Goal: Information Seeking & Learning: Learn about a topic

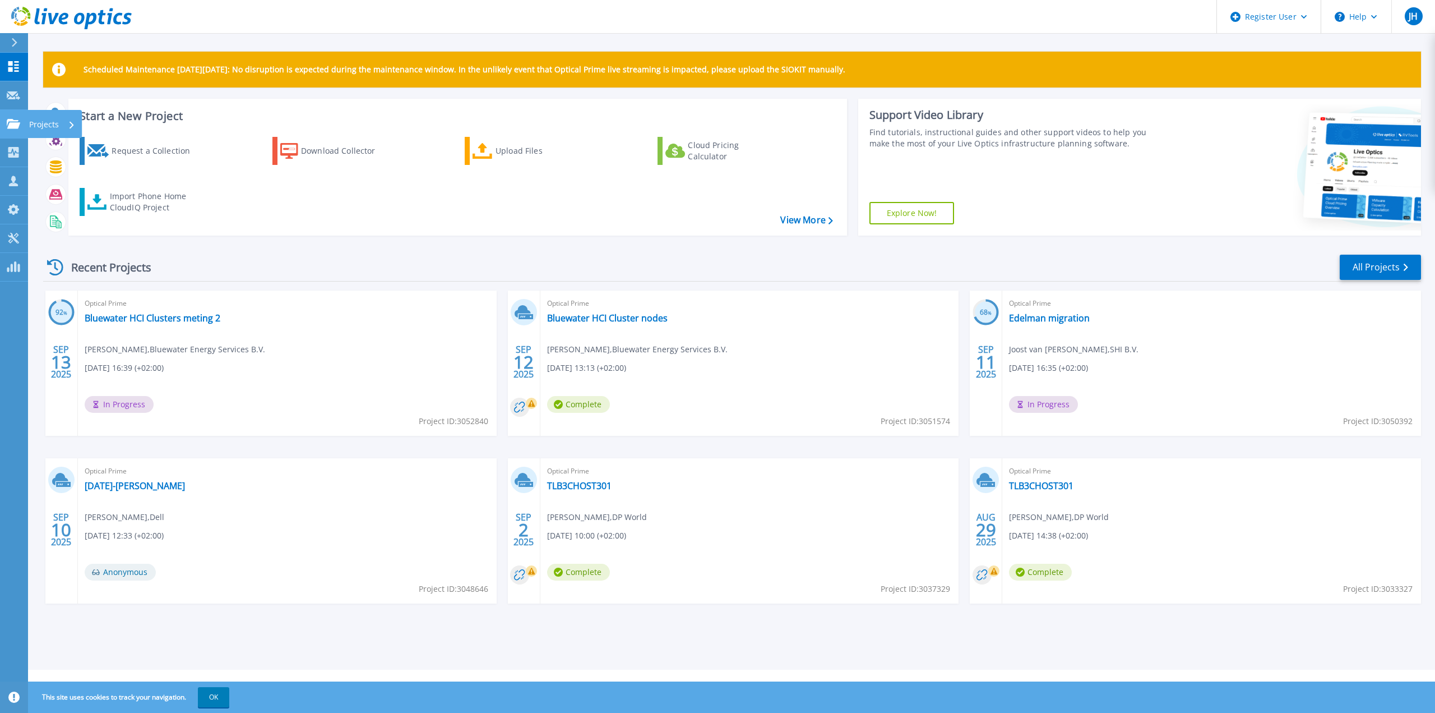
click at [22, 126] on link "Projects Projects" at bounding box center [14, 124] width 28 height 29
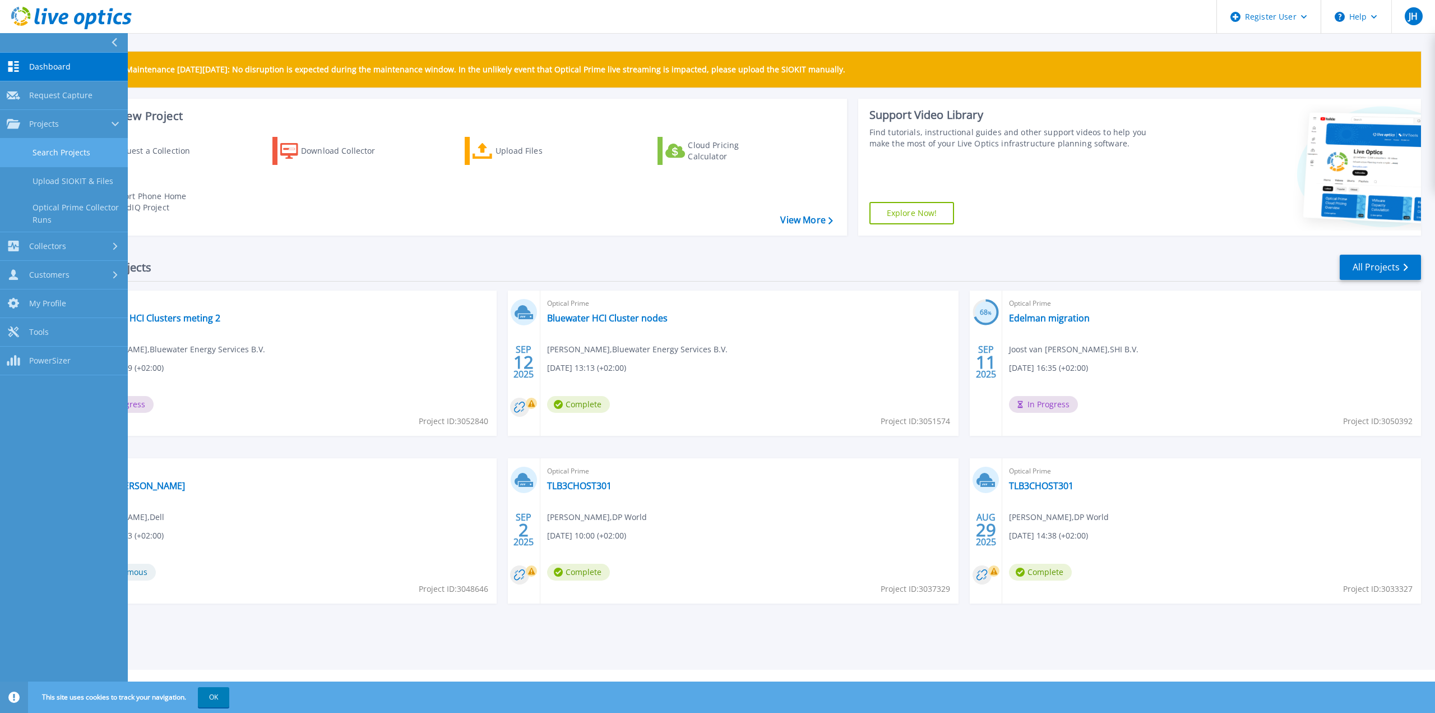
click at [39, 142] on link "Search Projects" at bounding box center [64, 152] width 128 height 29
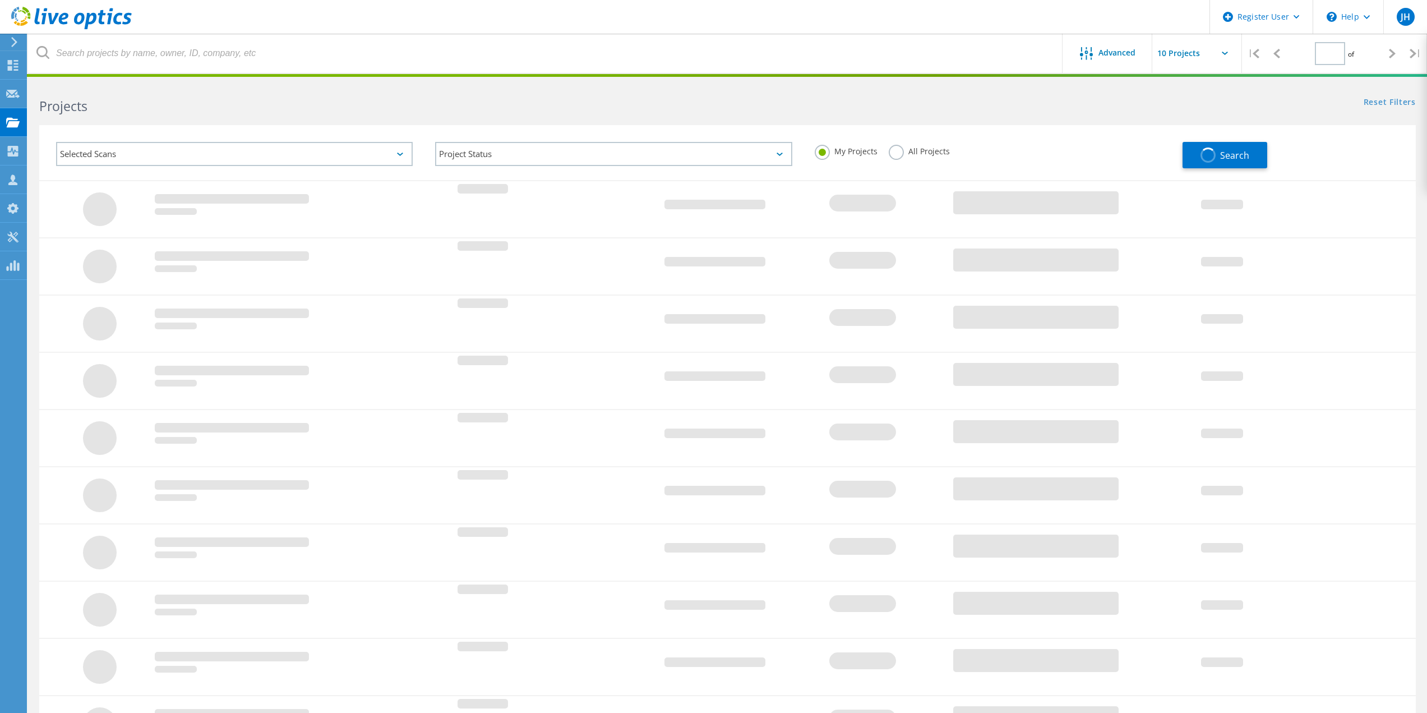
type input "1"
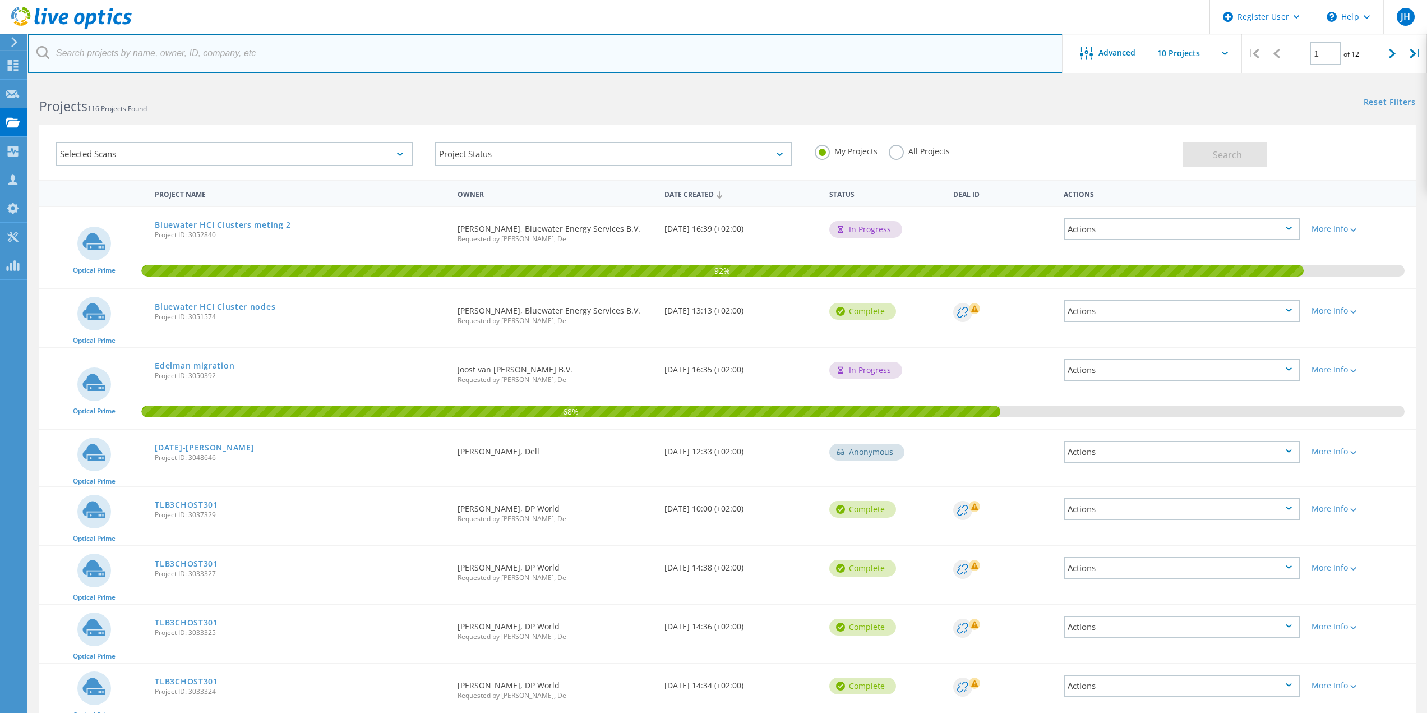
click at [124, 54] on input "text" at bounding box center [545, 53] width 1035 height 39
type input "cobra"
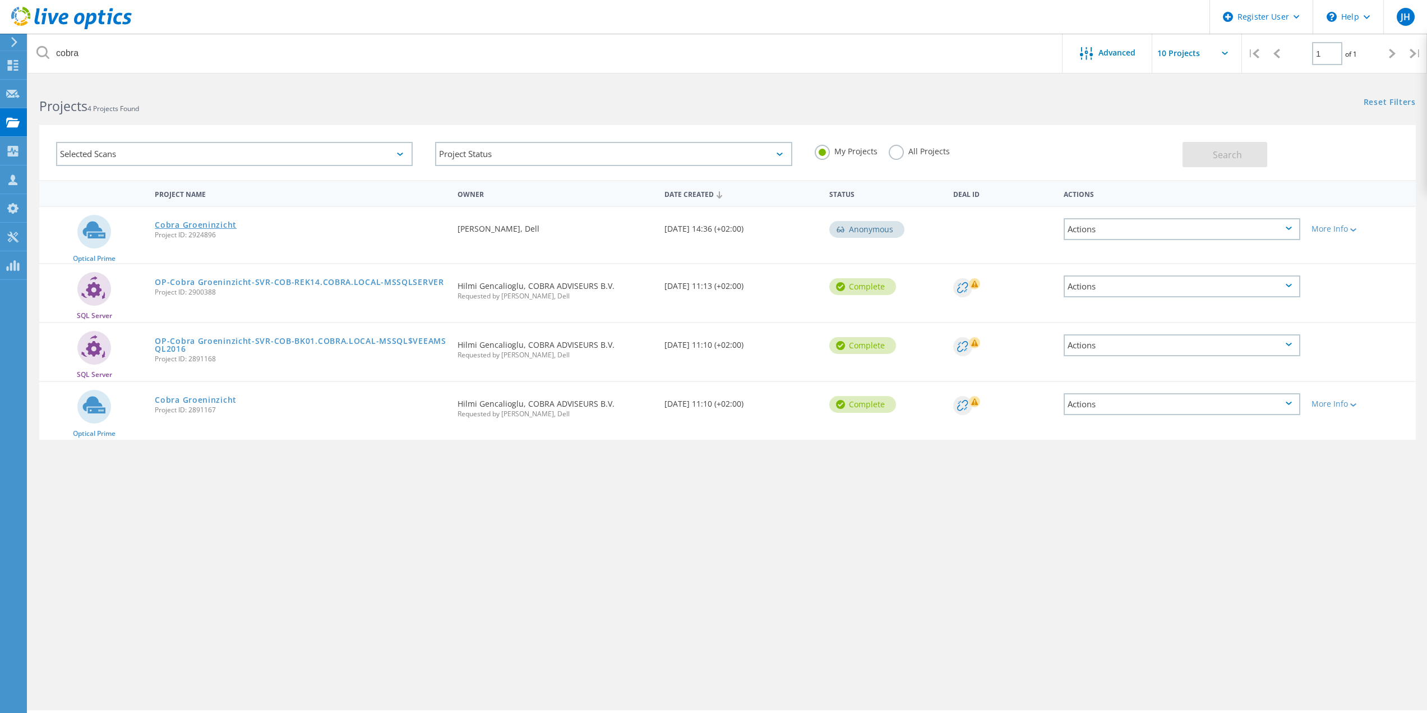
click at [219, 224] on link "Cobra Groeninzicht" at bounding box center [196, 225] width 82 height 8
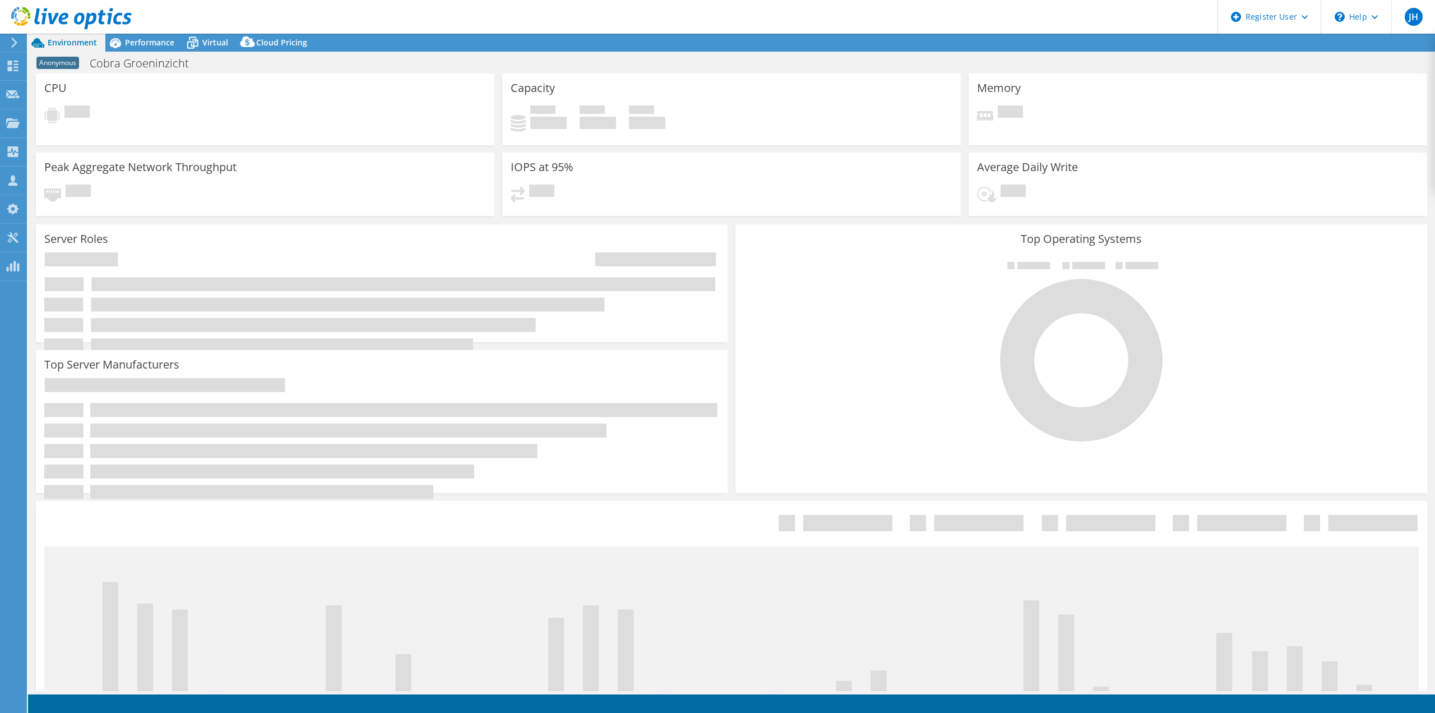
select select "EUFrankfurt"
select select "USD"
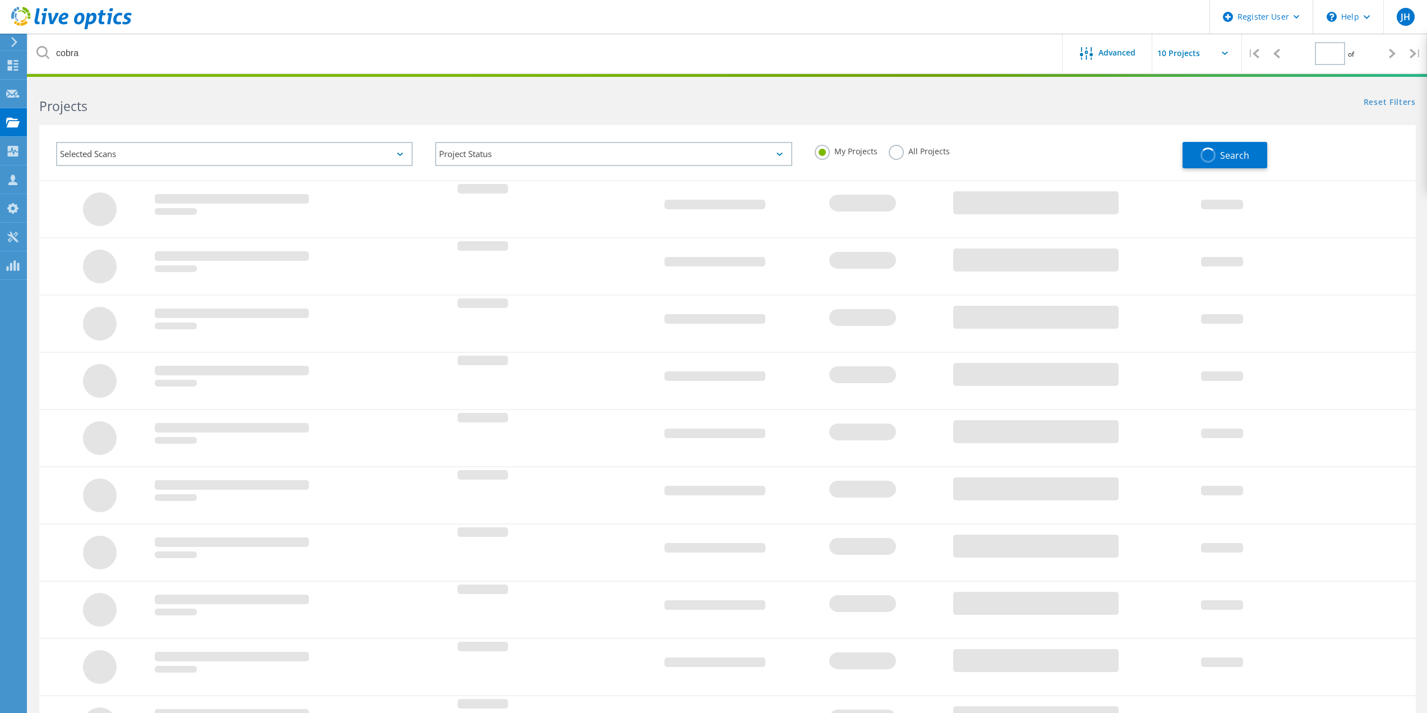
type input "1"
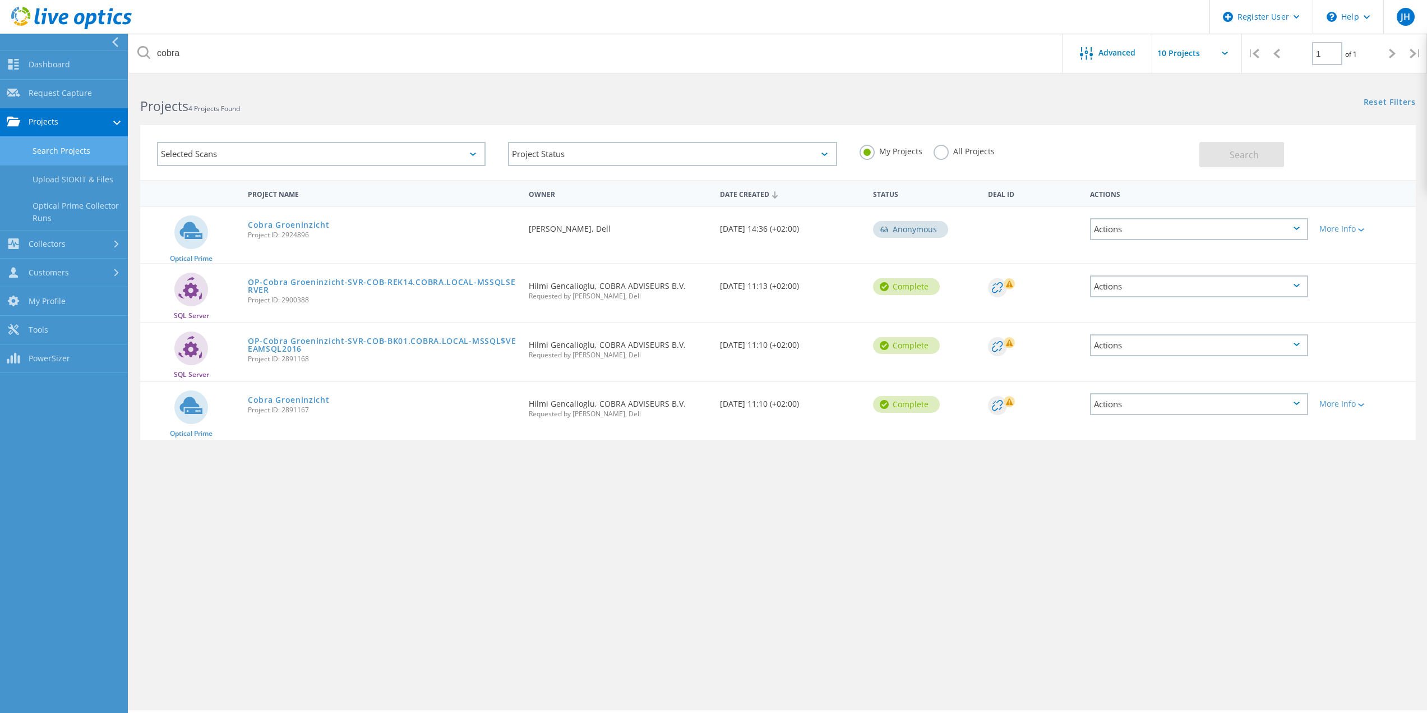
click at [58, 154] on link "Search Projects" at bounding box center [64, 151] width 128 height 29
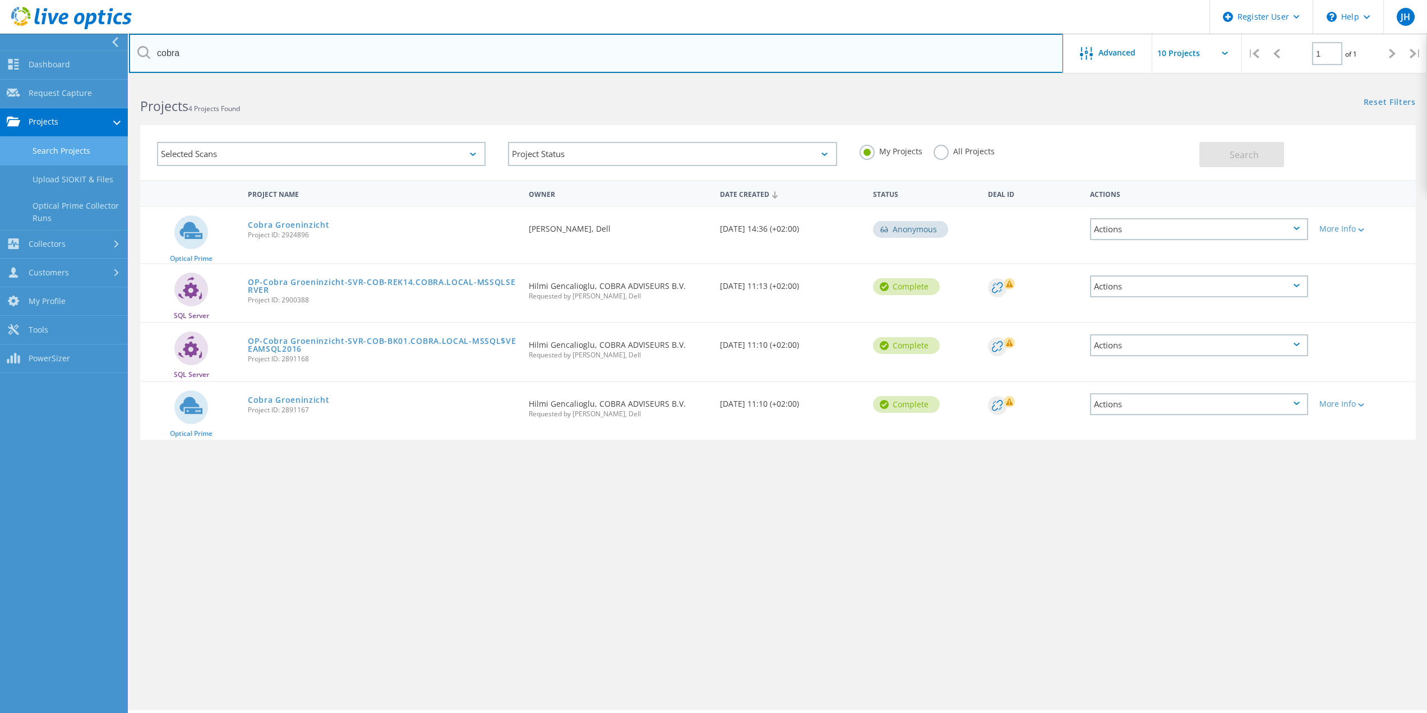
click at [206, 47] on input "cobra" at bounding box center [596, 53] width 934 height 39
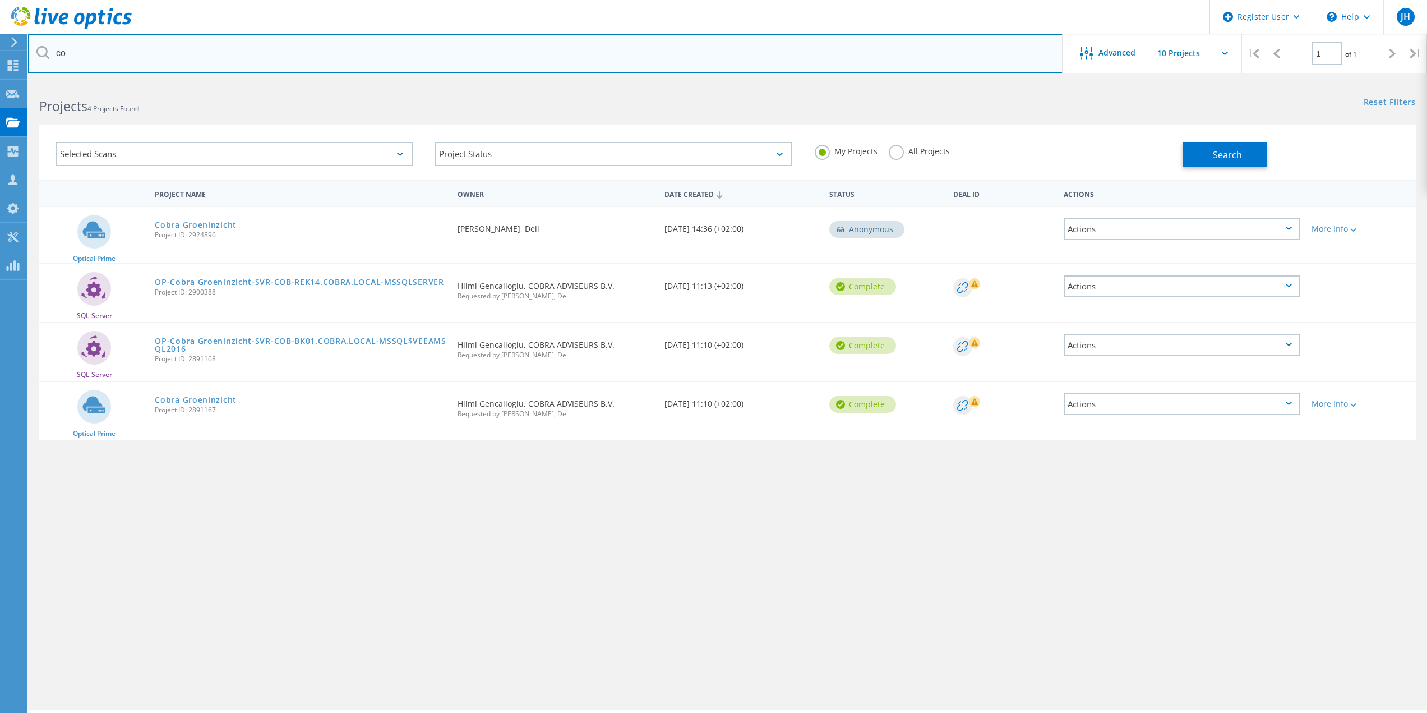
type input "c"
type input "blue"
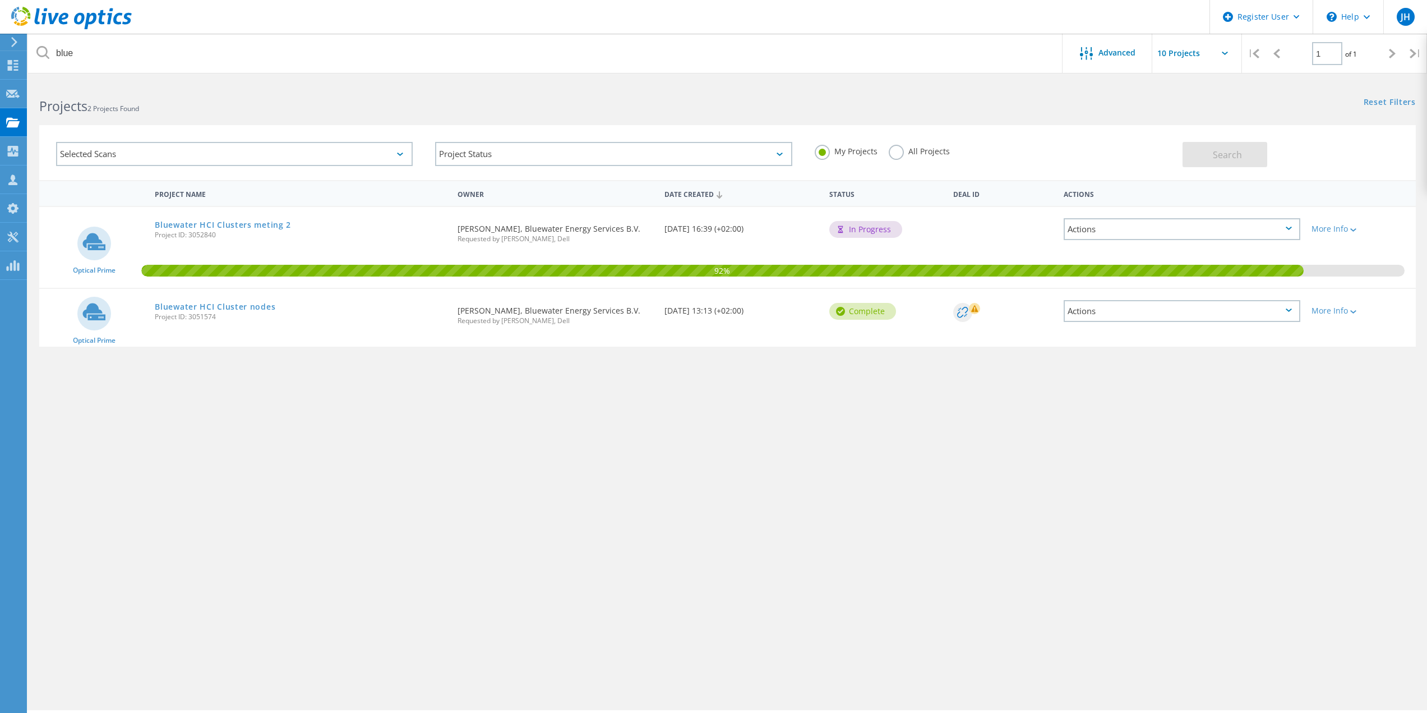
click at [347, 417] on div "Project Name Owner Date Created Status Deal Id Actions Optical Prime Bluewater …" at bounding box center [727, 326] width 1376 height 292
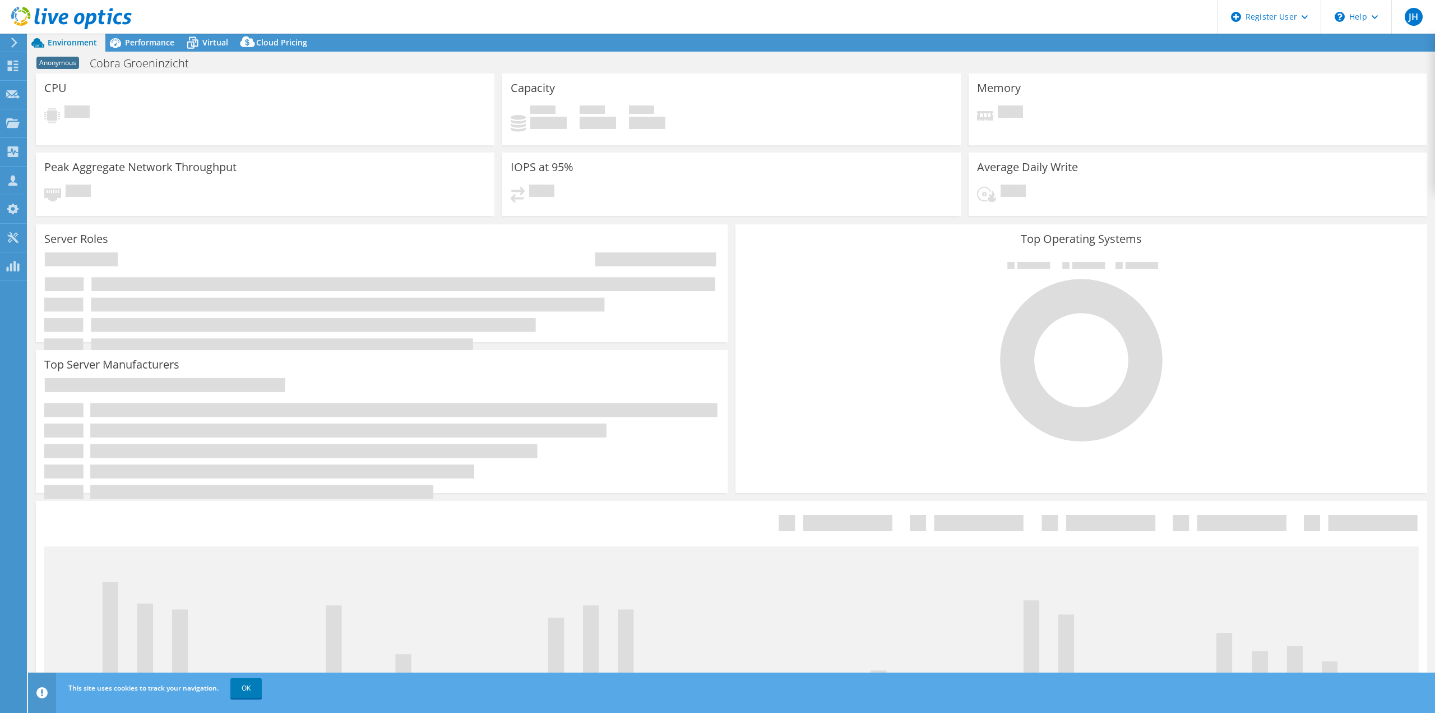
select select "EUFrankfurt"
select select "USD"
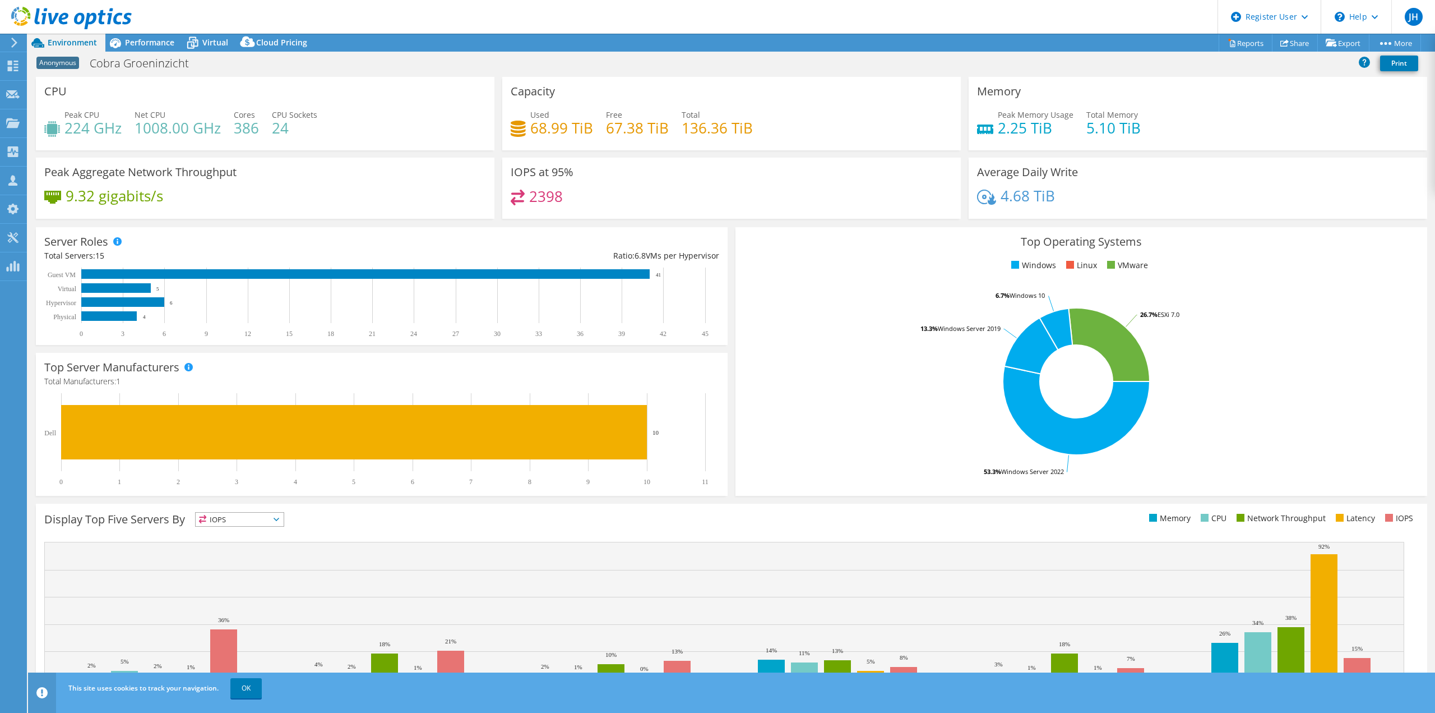
click at [916, 386] on rect at bounding box center [1076, 381] width 665 height 196
click at [156, 40] on span "Performance" at bounding box center [149, 42] width 49 height 11
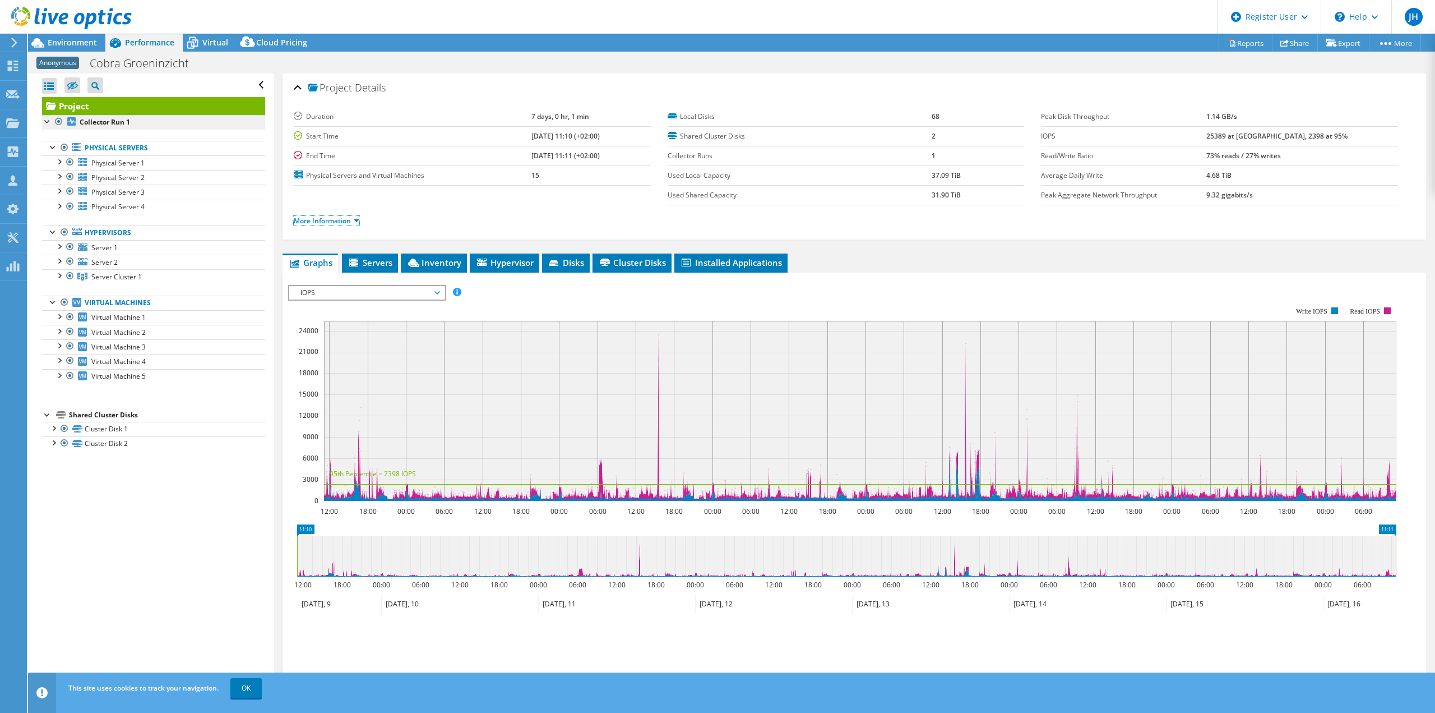
drag, startPoint x: 359, startPoint y: 223, endPoint x: 252, endPoint y: 125, distance: 144.8
click at [359, 223] on link "More Information" at bounding box center [327, 221] width 66 height 10
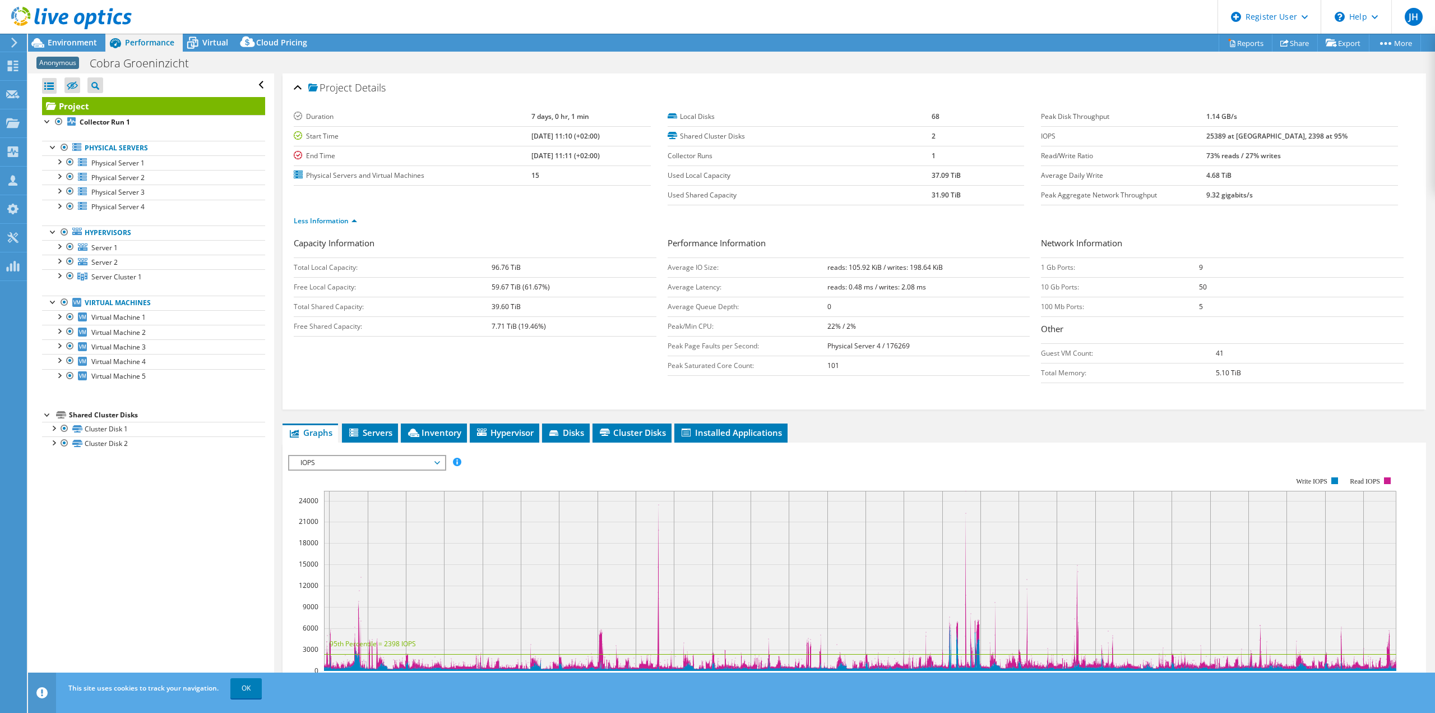
click at [357, 465] on span "IOPS" at bounding box center [367, 462] width 144 height 13
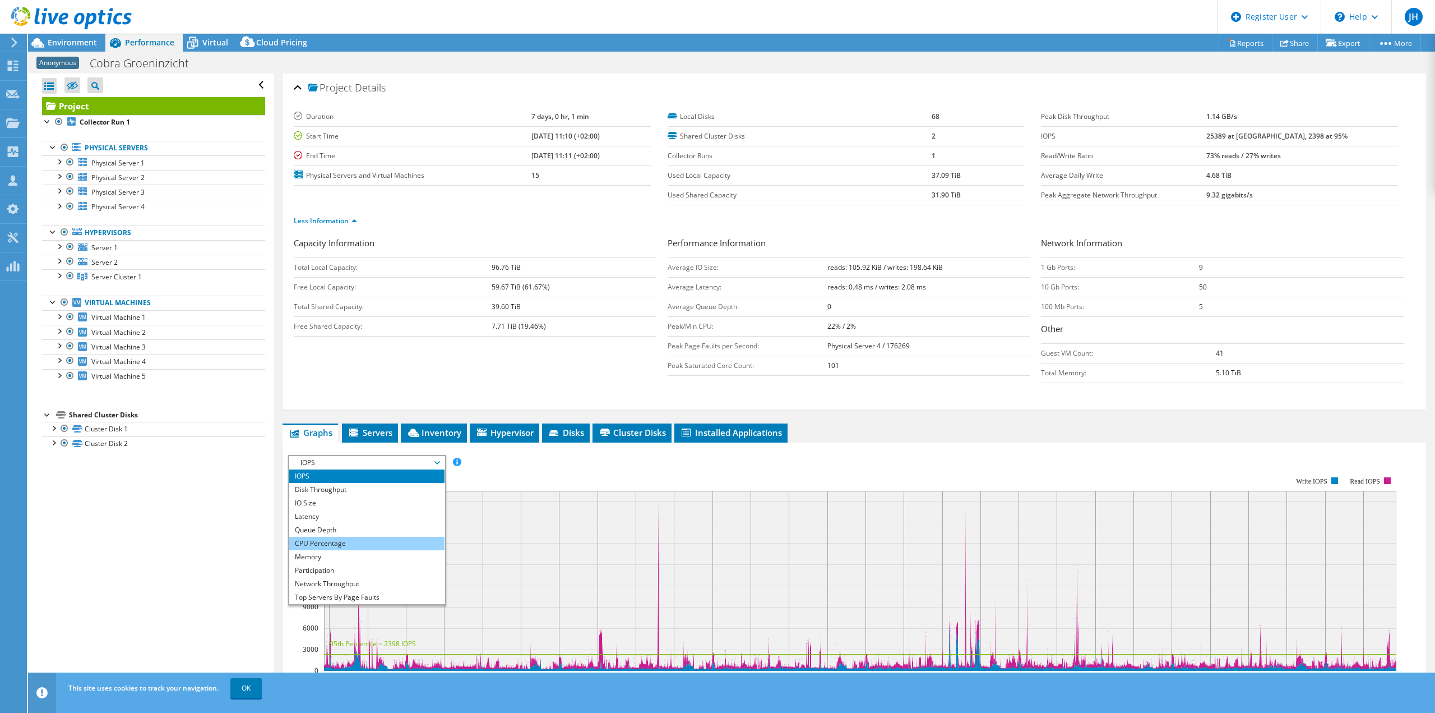
click at [341, 540] on li "CPU Percentage" at bounding box center [366, 543] width 155 height 13
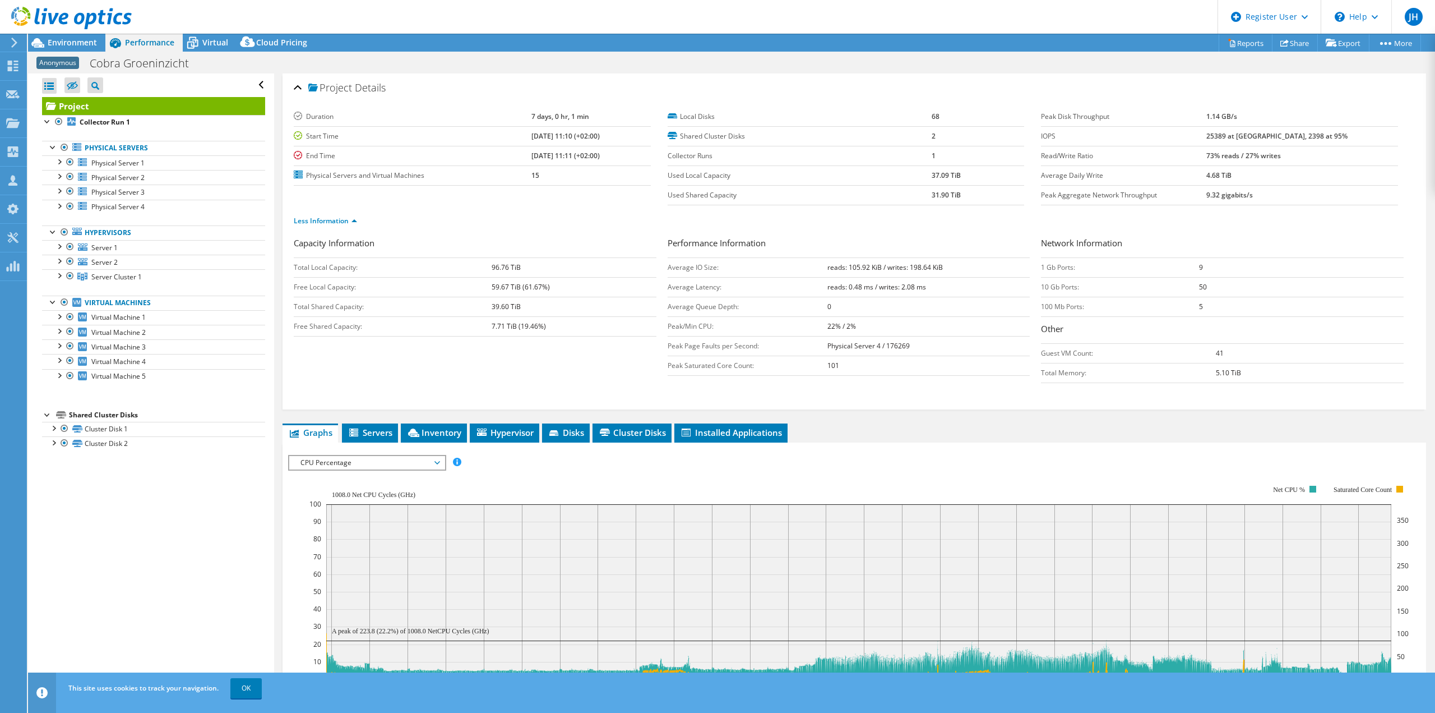
scroll to position [233, 0]
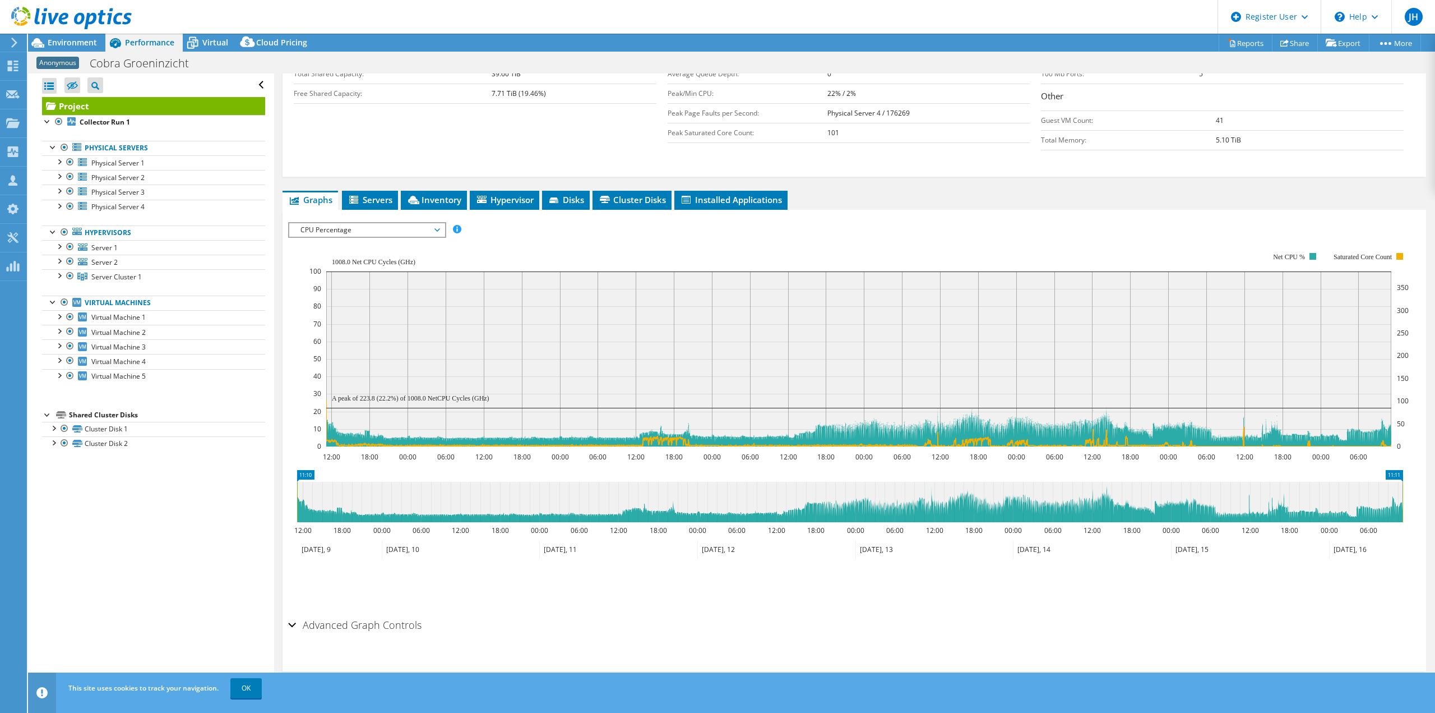
drag, startPoint x: 939, startPoint y: 515, endPoint x: 974, endPoint y: 515, distance: 34.8
click at [974, 515] on icon at bounding box center [850, 502] width 1106 height 40
drag, startPoint x: 925, startPoint y: 514, endPoint x: 945, endPoint y: 516, distance: 19.8
click at [945, 516] on icon at bounding box center [850, 502] width 1106 height 40
drag, startPoint x: 945, startPoint y: 516, endPoint x: 982, endPoint y: 514, distance: 37.6
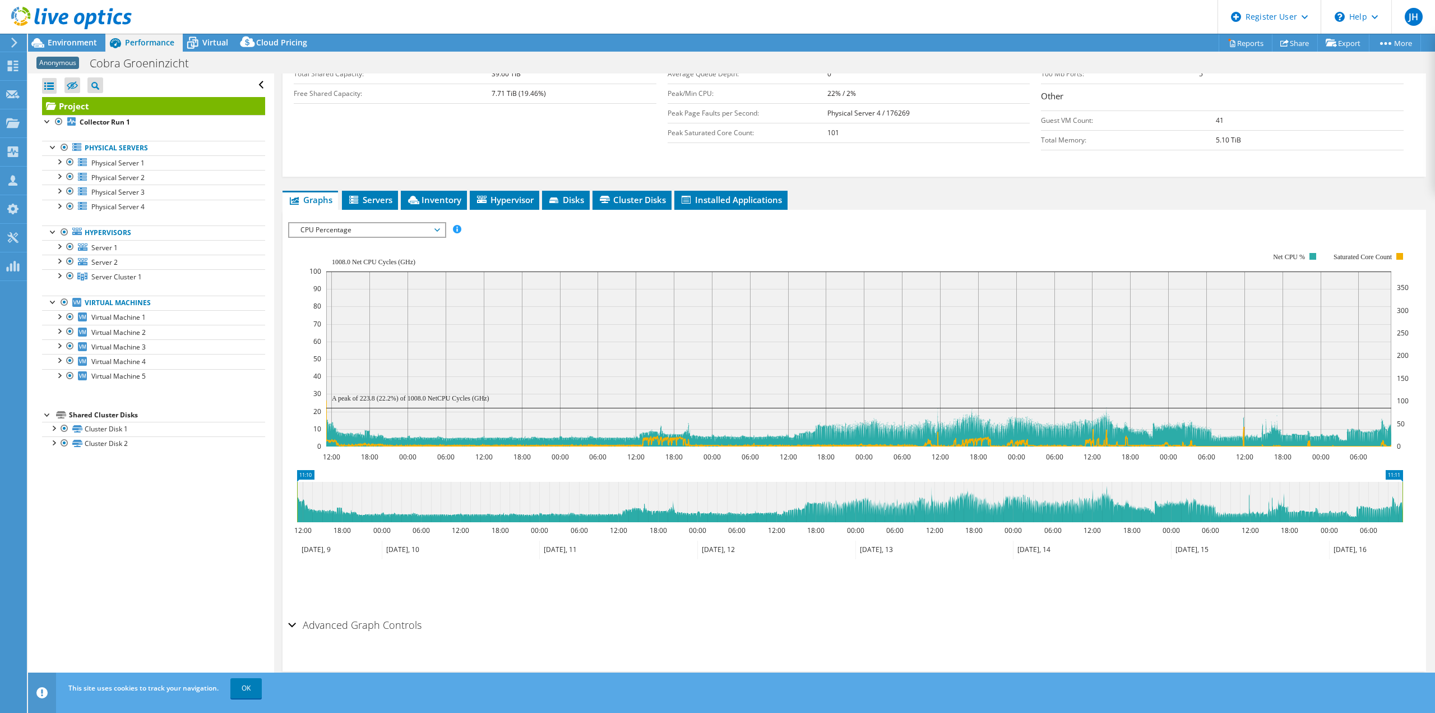
drag, startPoint x: 982, startPoint y: 514, endPoint x: 976, endPoint y: 514, distance: 6.7
click at [976, 514] on icon at bounding box center [850, 502] width 1106 height 40
click at [935, 512] on icon at bounding box center [850, 502] width 1106 height 40
drag, startPoint x: 935, startPoint y: 512, endPoint x: 945, endPoint y: 511, distance: 10.7
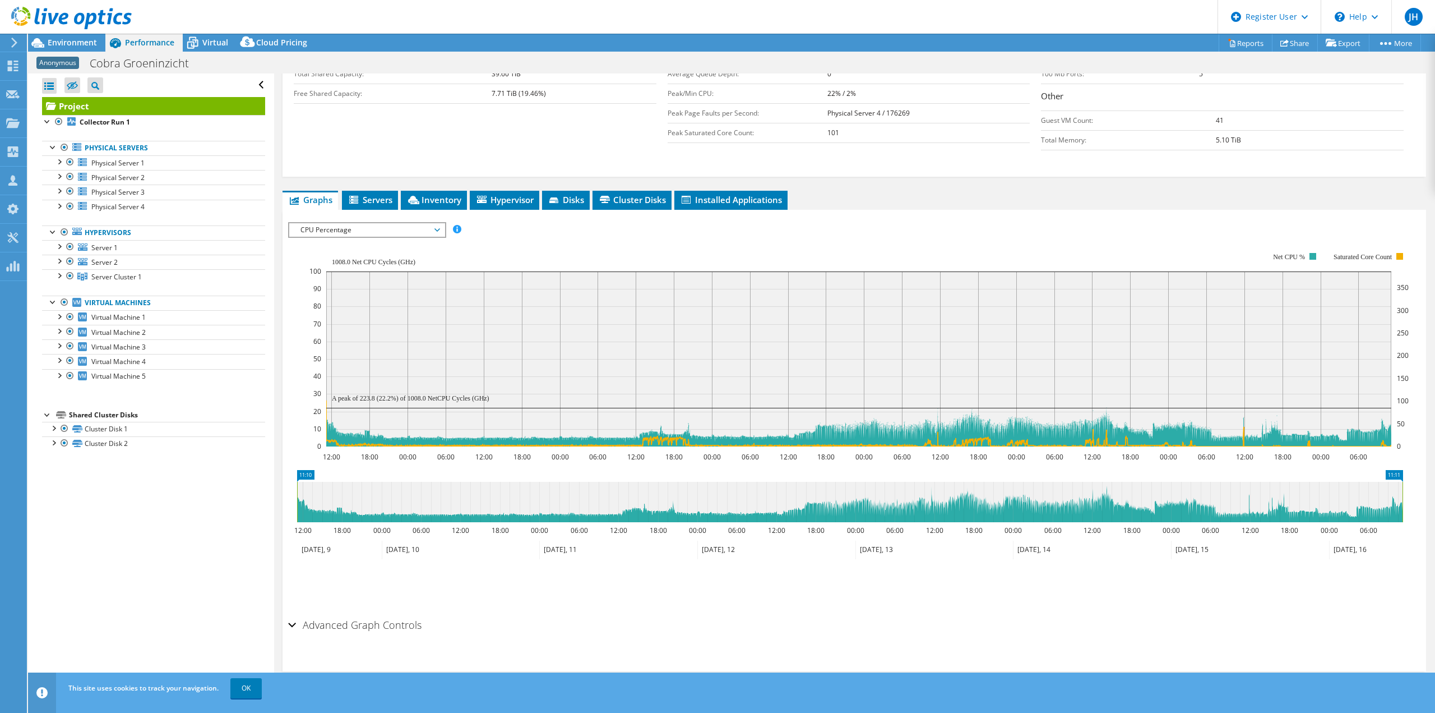
click at [945, 511] on icon at bounding box center [850, 502] width 1106 height 40
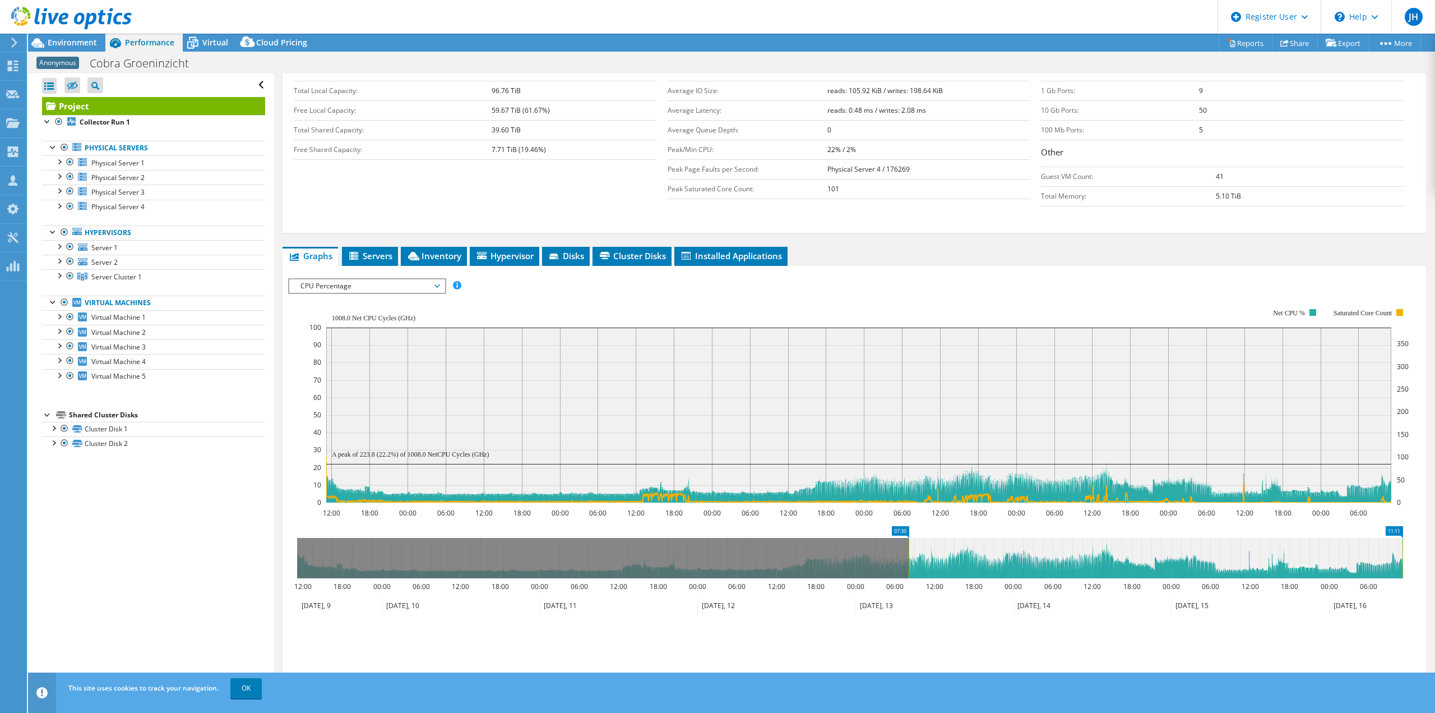
drag, startPoint x: 307, startPoint y: 529, endPoint x: 968, endPoint y: 587, distance: 664.1
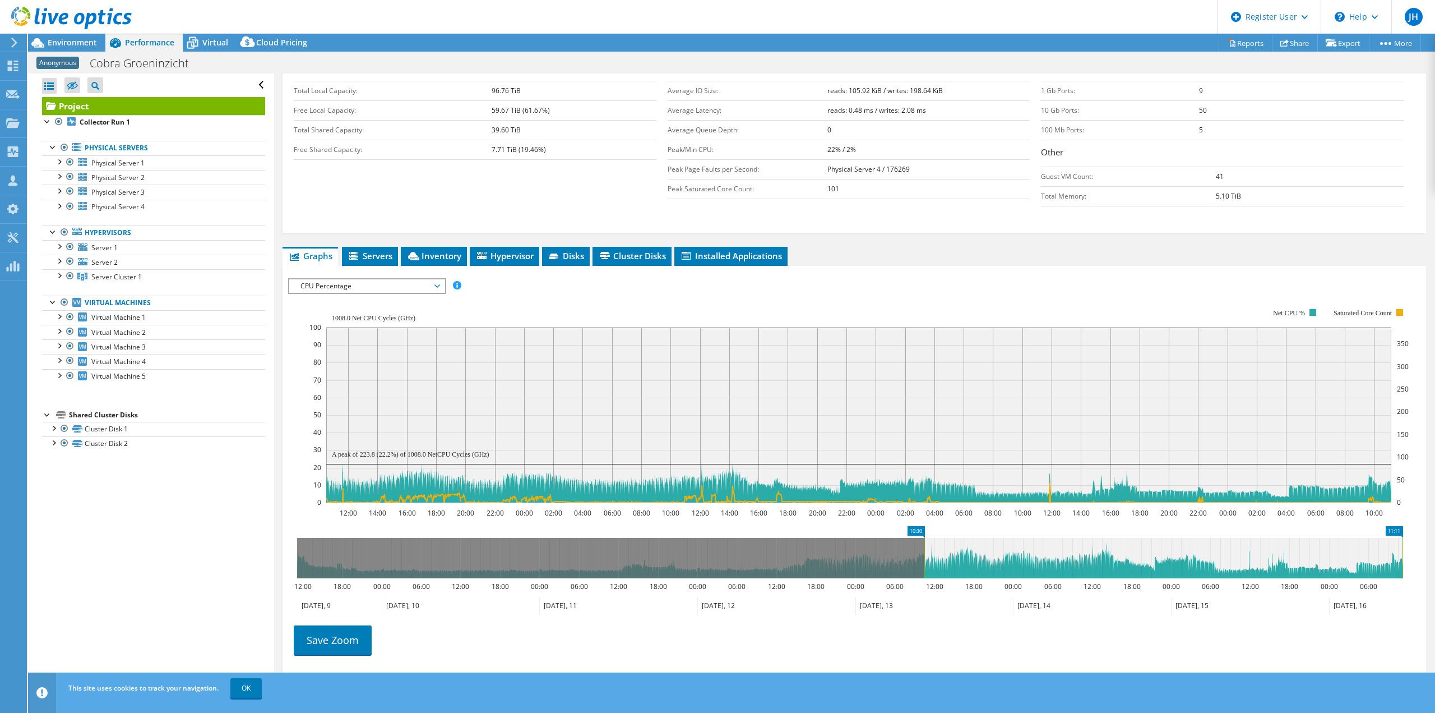
drag, startPoint x: 968, startPoint y: 587, endPoint x: 838, endPoint y: 556, distance: 133.8
click at [838, 556] on icon "11:11 10:30 12:00 18:00 00:00 06:00 12:00 18:00 00:00 06:00 12:00 18:00 00:00 0…" at bounding box center [850, 571] width 1124 height 90
drag, startPoint x: 917, startPoint y: 527, endPoint x: 710, endPoint y: 523, distance: 206.9
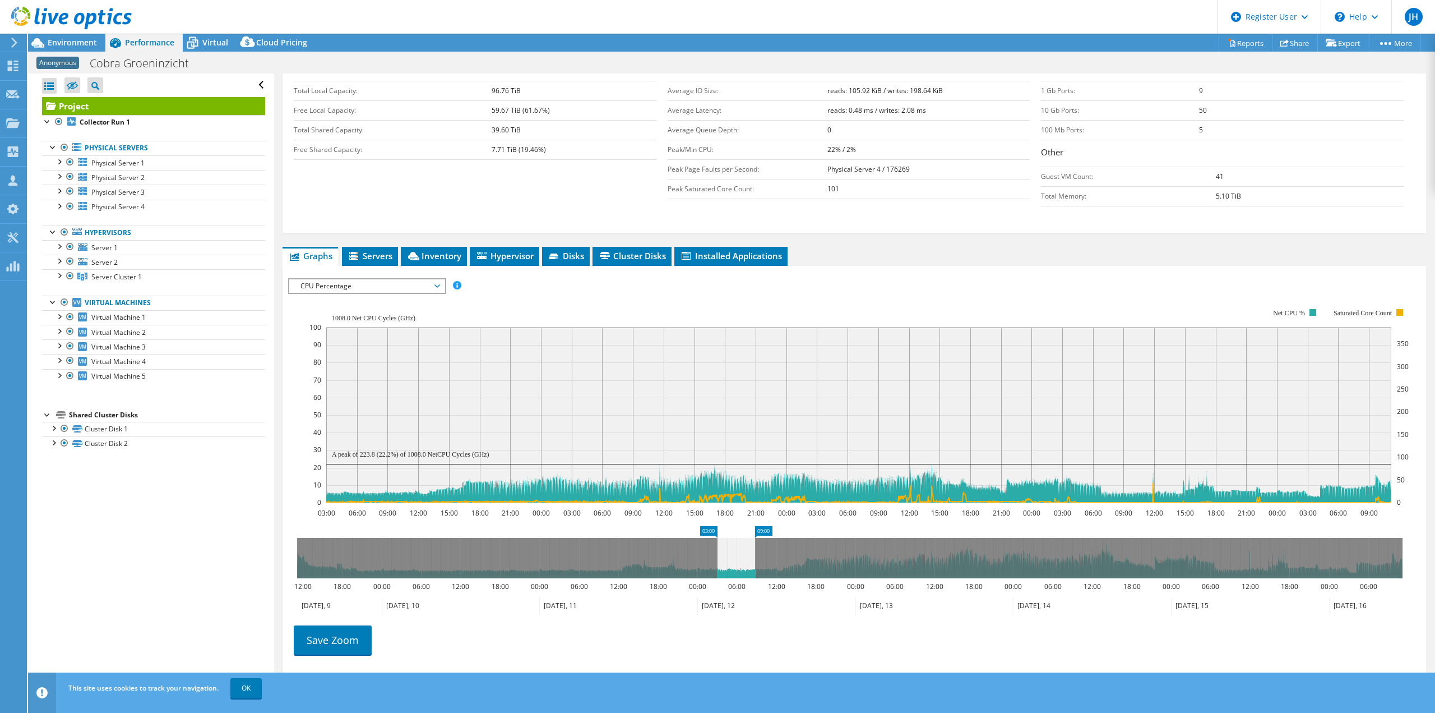
drag, startPoint x: 1398, startPoint y: 532, endPoint x: 751, endPoint y: 522, distance: 647.7
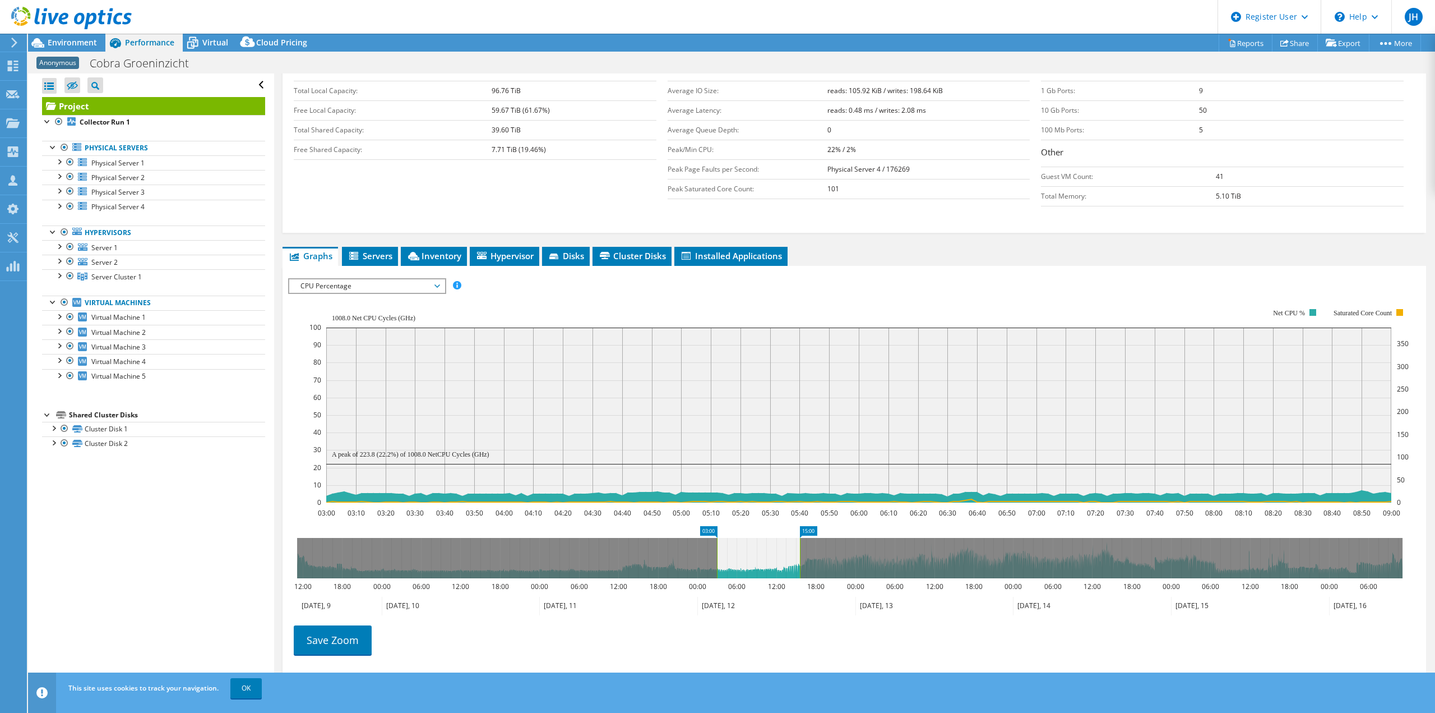
drag, startPoint x: 756, startPoint y: 553, endPoint x: 800, endPoint y: 553, distance: 43.2
click at [800, 553] on rect at bounding box center [800, 558] width 4 height 40
drag, startPoint x: 718, startPoint y: 555, endPoint x: 778, endPoint y: 558, distance: 60.1
click at [778, 558] on rect at bounding box center [777, 558] width 4 height 40
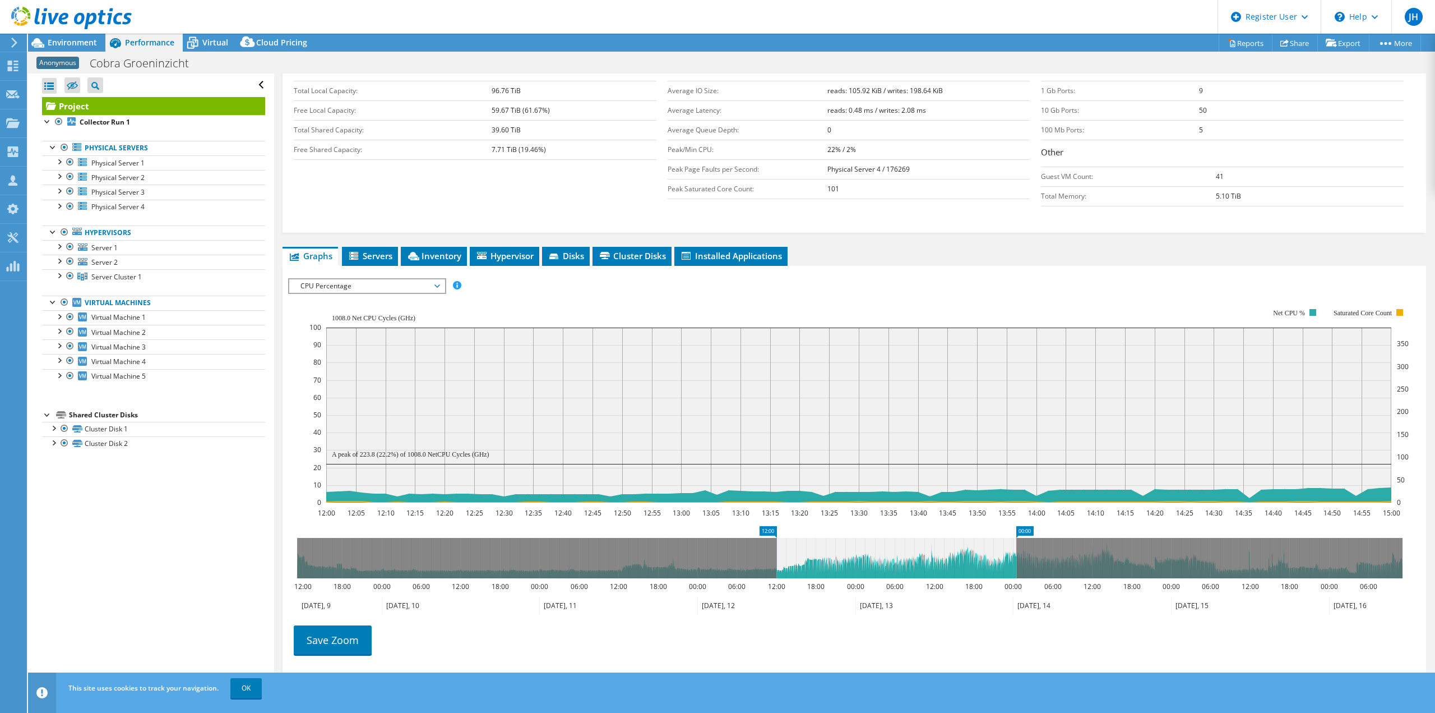
drag, startPoint x: 798, startPoint y: 557, endPoint x: 1018, endPoint y: 562, distance: 220.4
click at [1018, 562] on rect at bounding box center [1016, 558] width 4 height 40
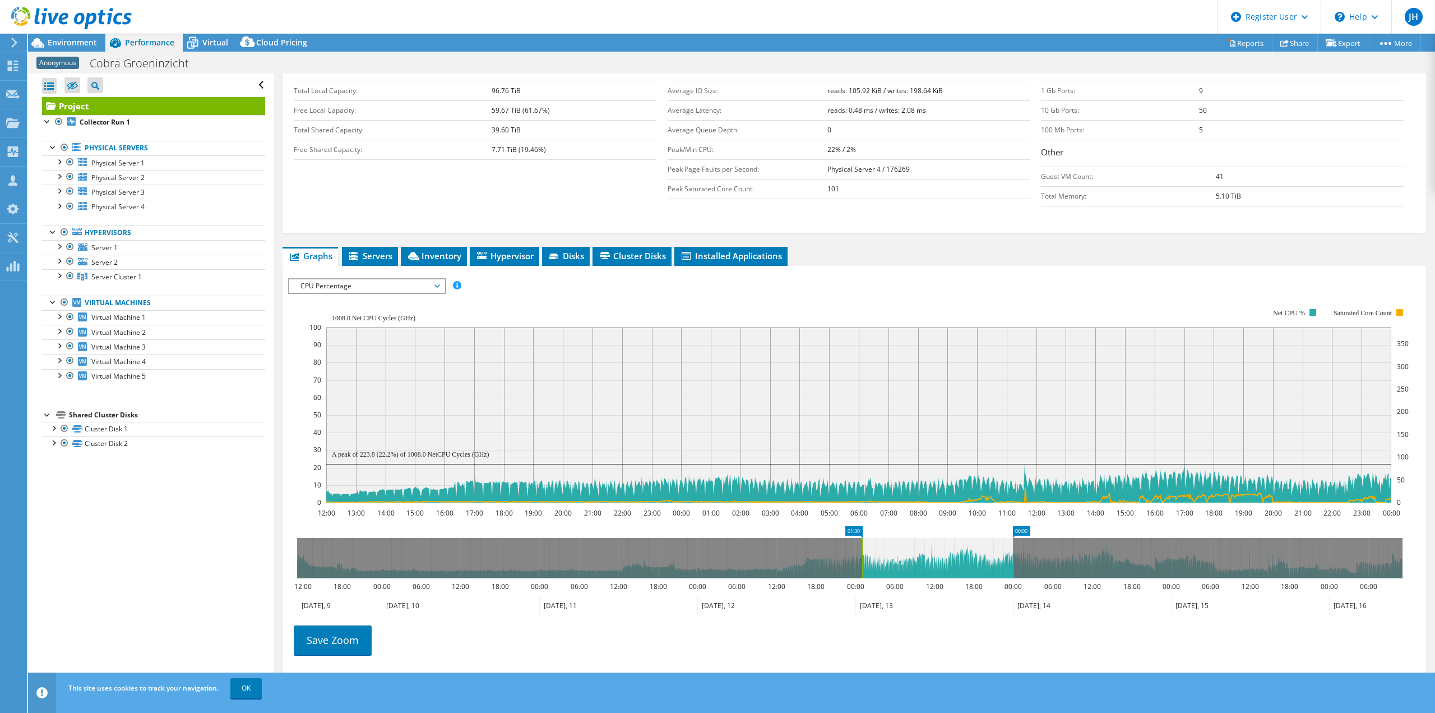
drag, startPoint x: 778, startPoint y: 554, endPoint x: 899, endPoint y: 557, distance: 121.7
click at [865, 557] on rect at bounding box center [862, 558] width 4 height 40
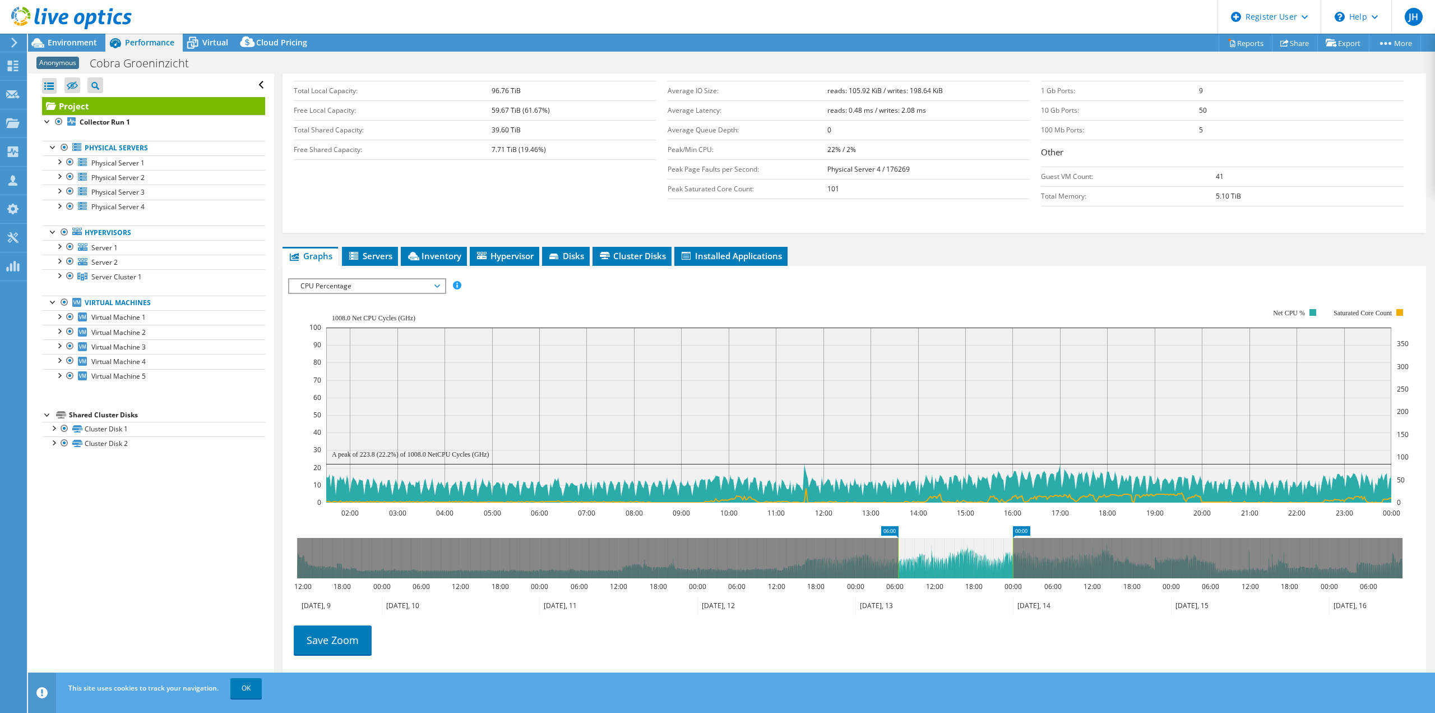
drag, startPoint x: 899, startPoint y: 557, endPoint x: 877, endPoint y: 557, distance: 22.4
click at [900, 557] on rect at bounding box center [898, 558] width 4 height 40
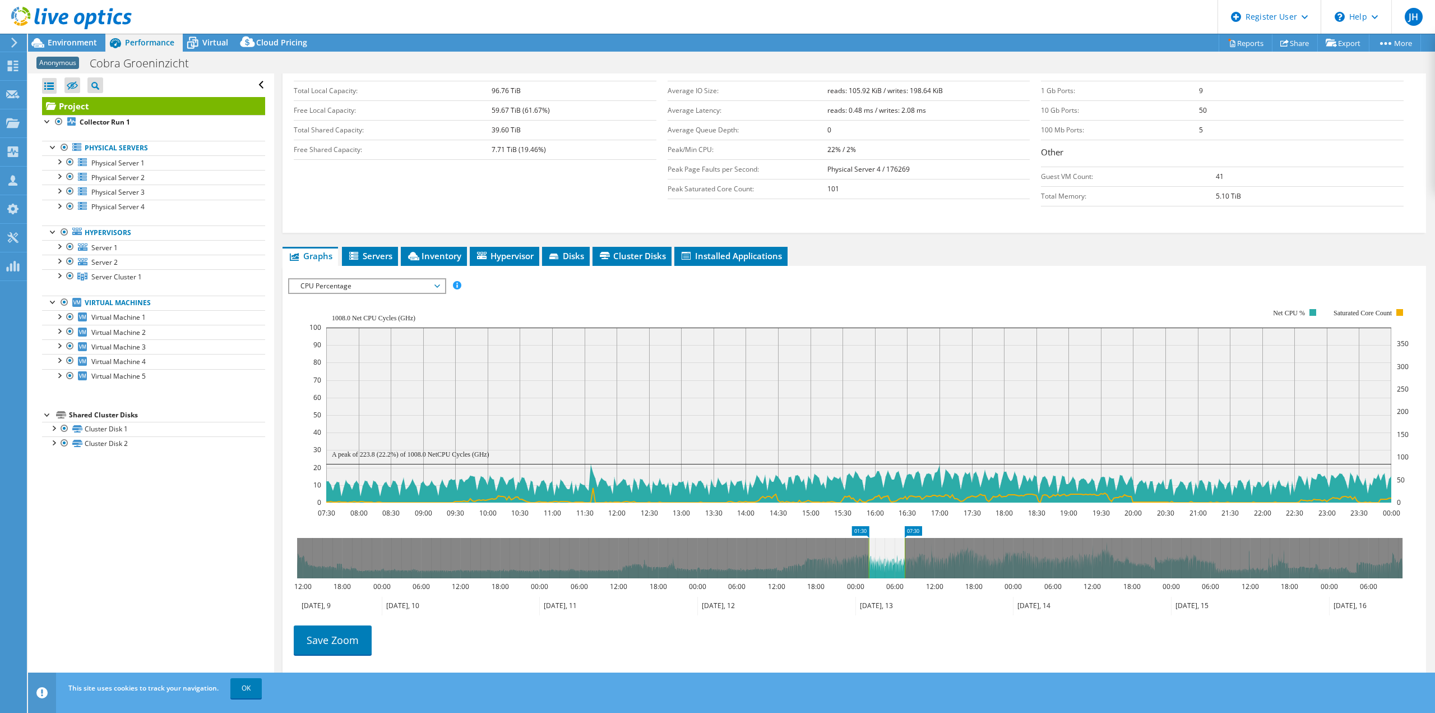
drag, startPoint x: 877, startPoint y: 557, endPoint x: 869, endPoint y: 557, distance: 7.8
click at [869, 557] on g at bounding box center [850, 558] width 1106 height 40
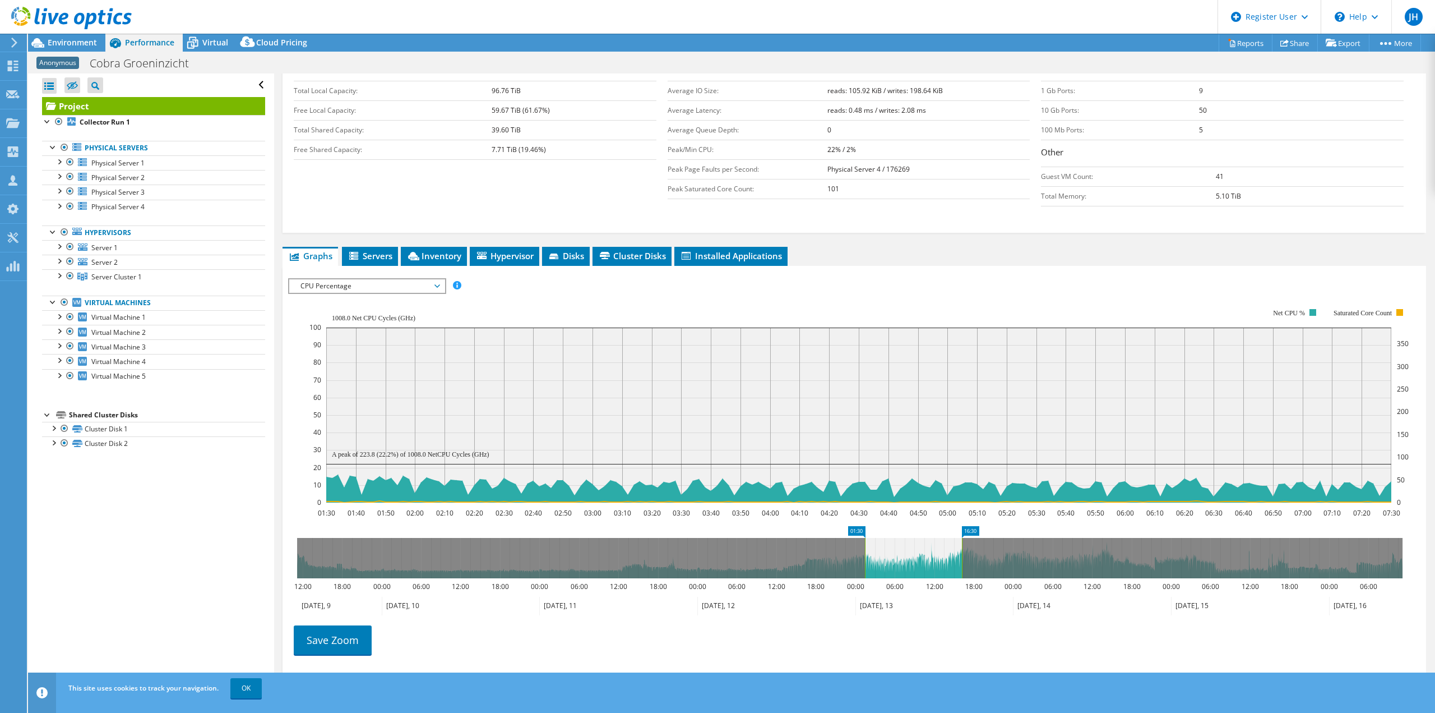
drag, startPoint x: 905, startPoint y: 557, endPoint x: 972, endPoint y: 557, distance: 67.3
click at [964, 557] on rect at bounding box center [962, 558] width 4 height 40
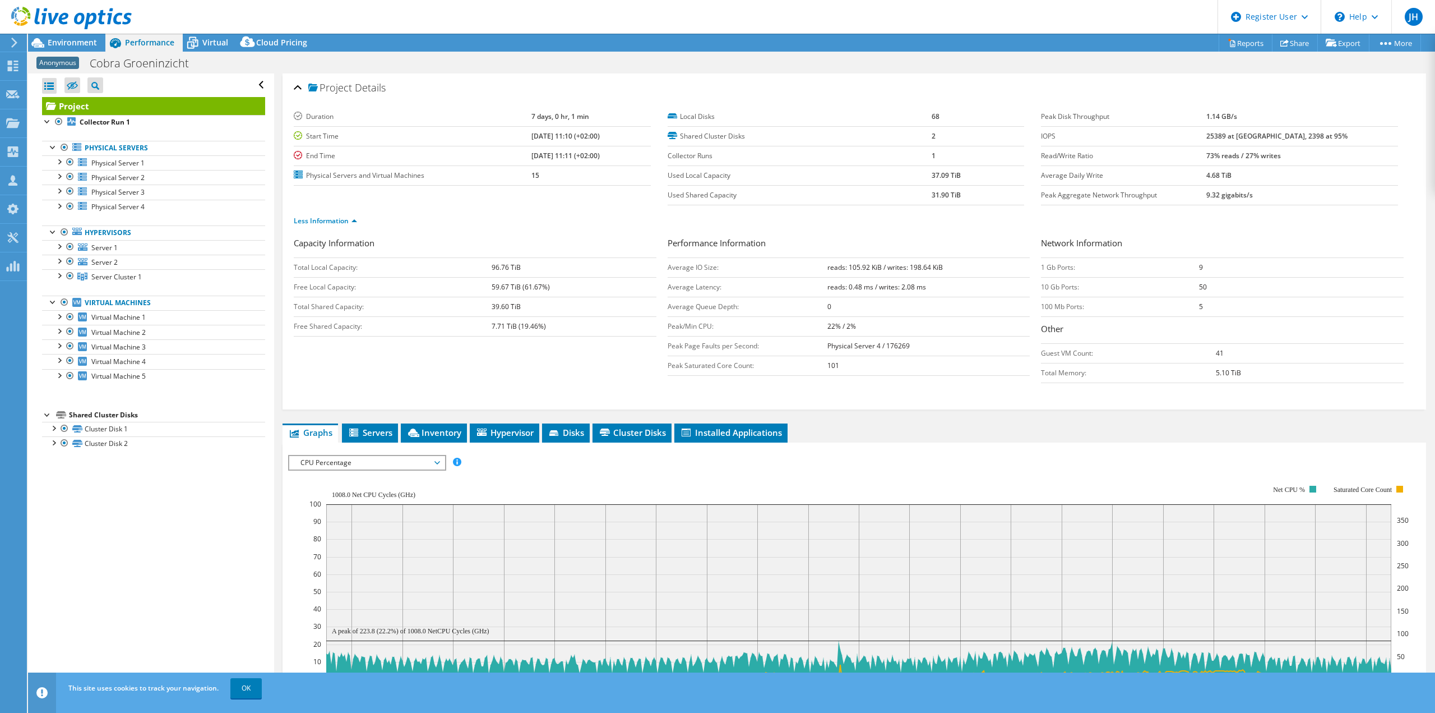
select select "EUFrankfurt"
select select "USD"
